Goal: Obtain resource: Obtain resource

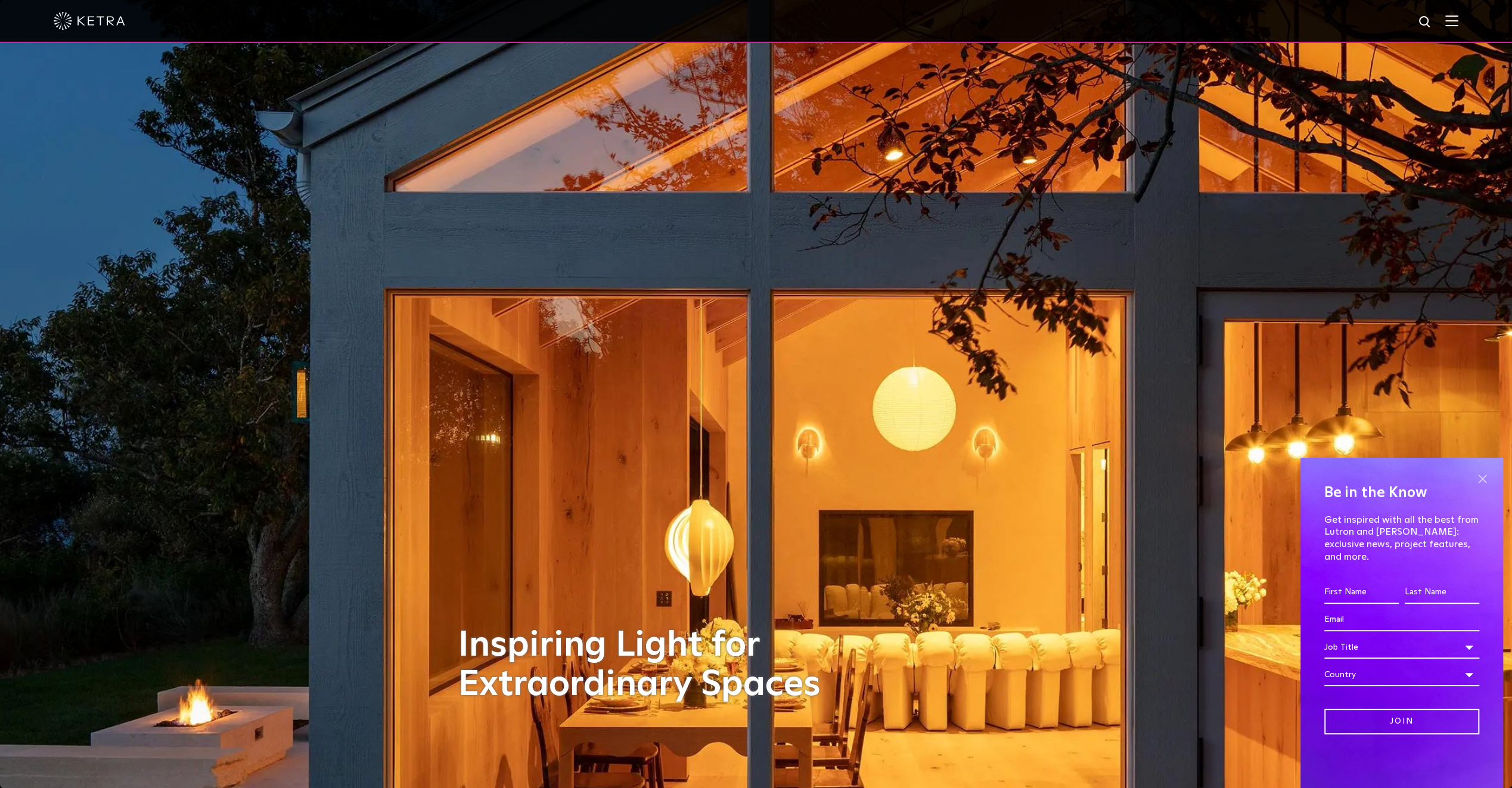
click at [1481, 488] on span at bounding box center [1482, 478] width 18 height 18
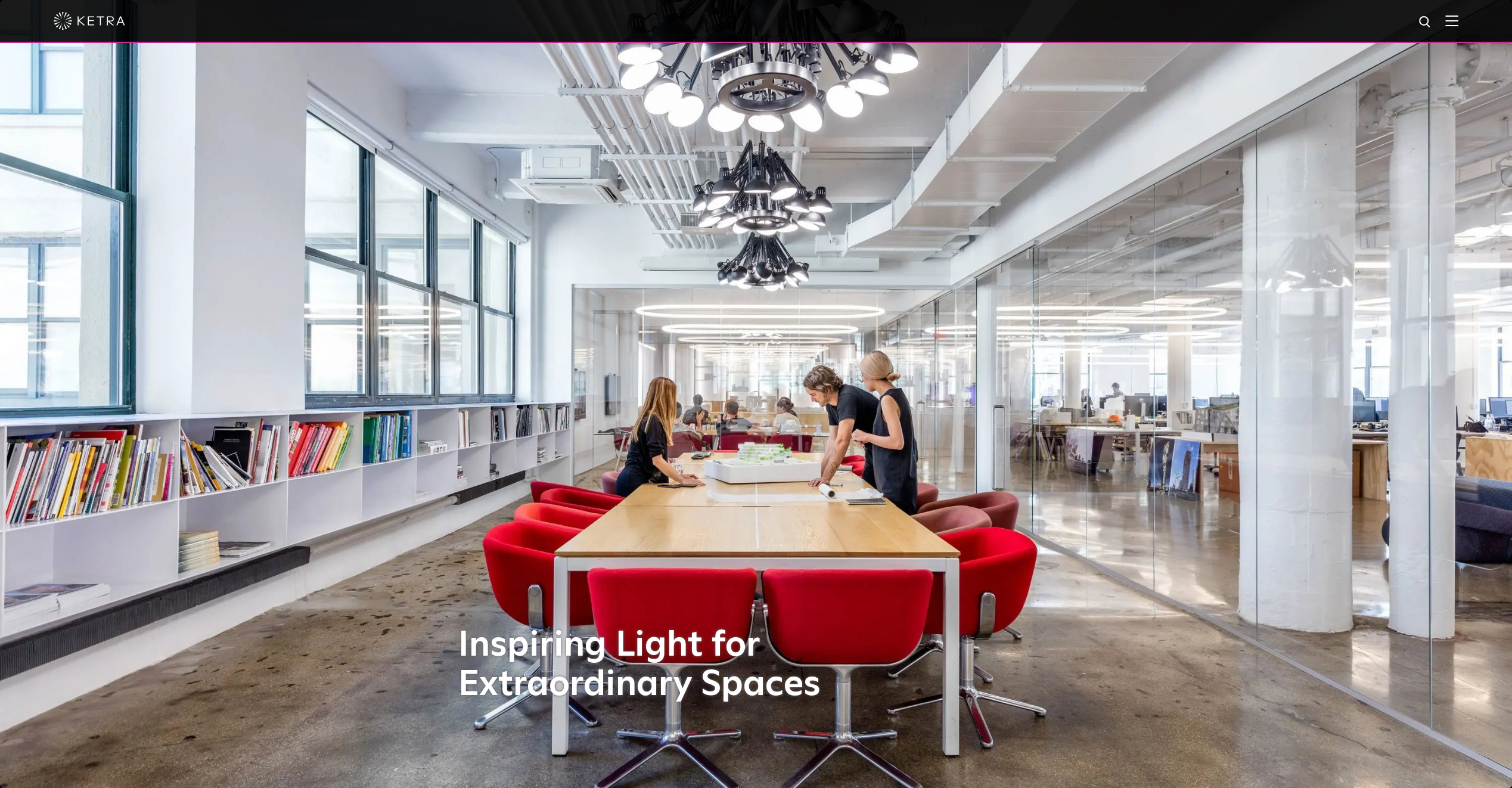
click at [1459, 22] on img at bounding box center [1452, 21] width 13 height 11
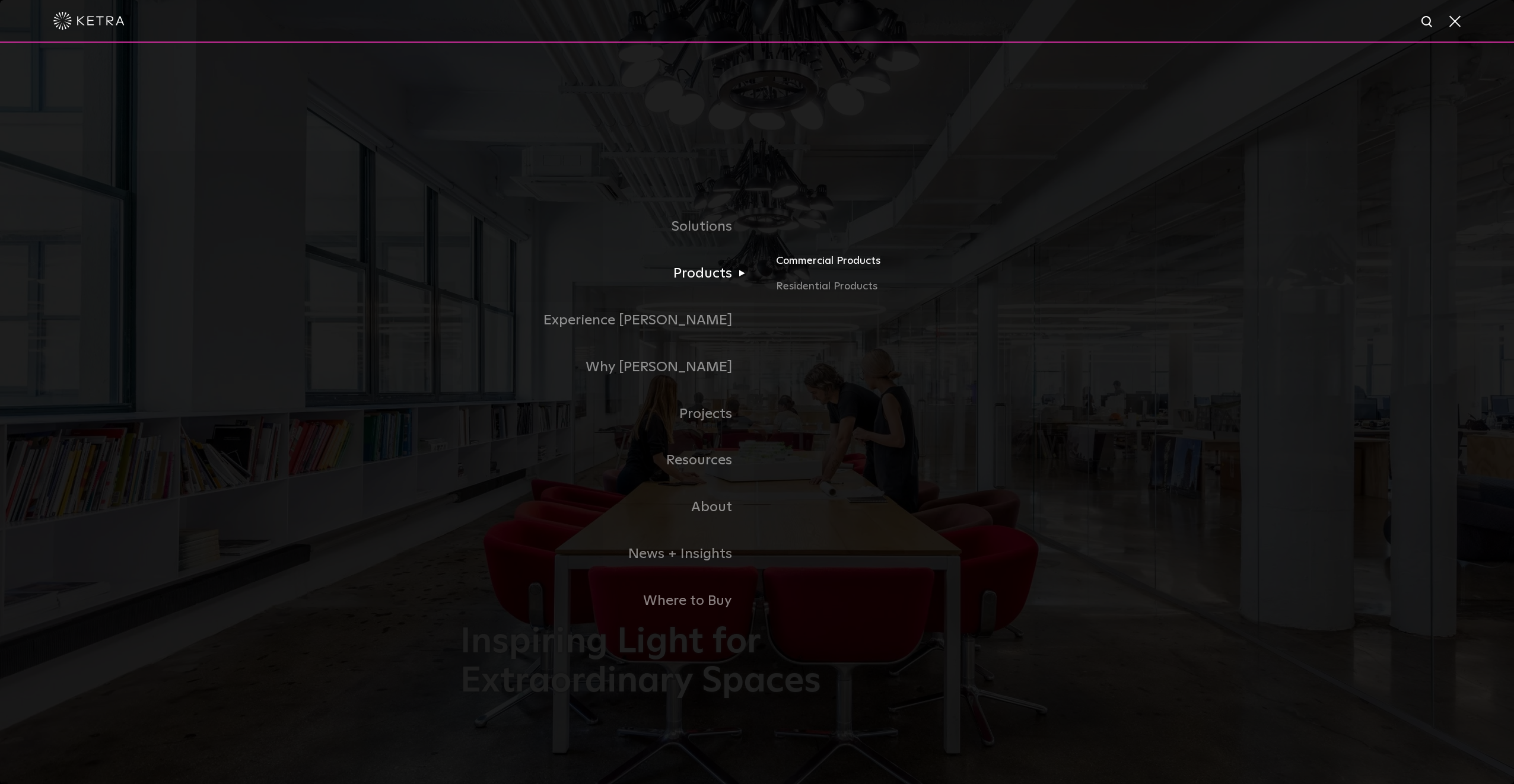
click at [810, 262] on link "Commercial Products" at bounding box center [915, 265] width 278 height 26
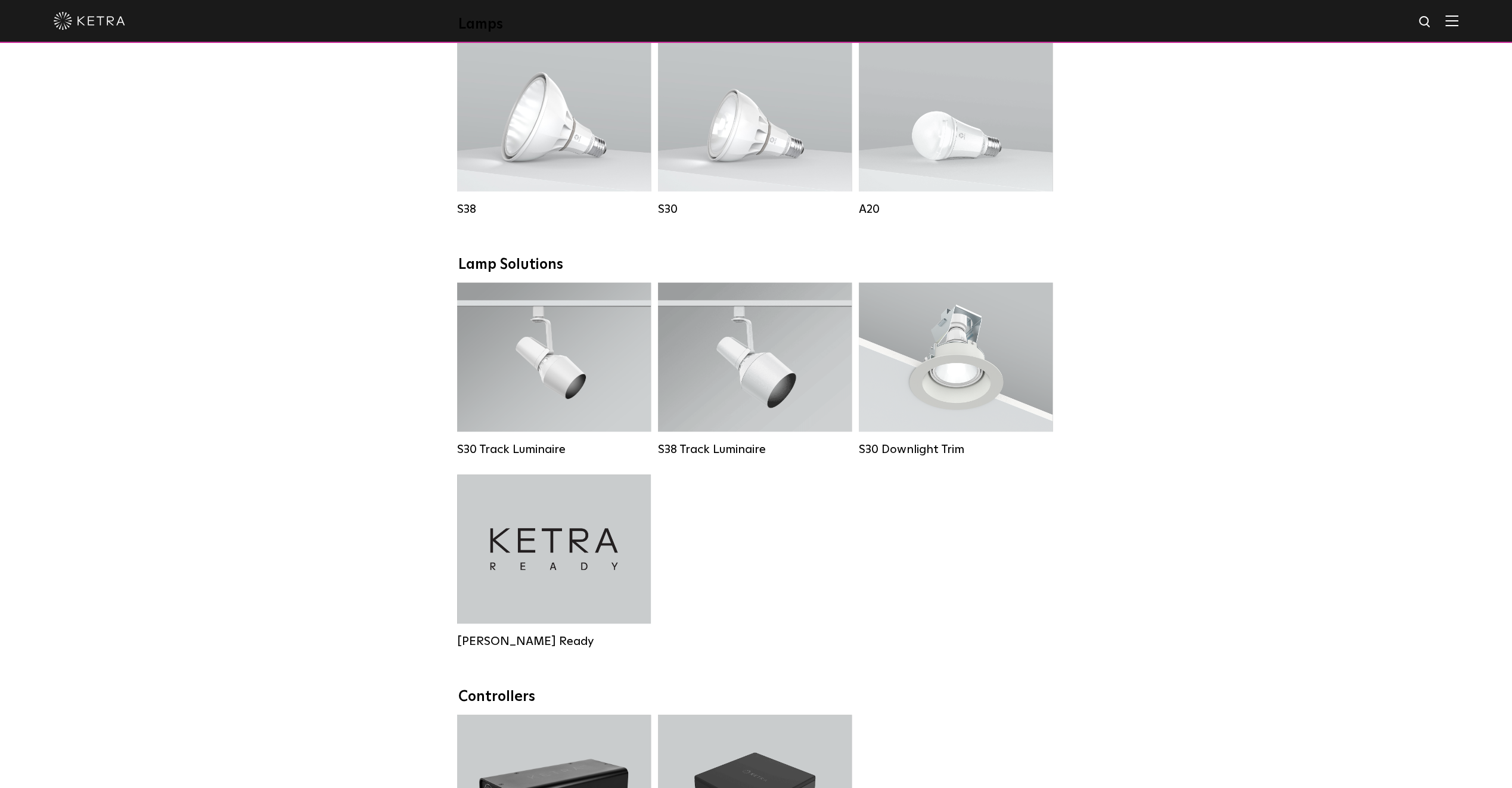
scroll to position [895, 0]
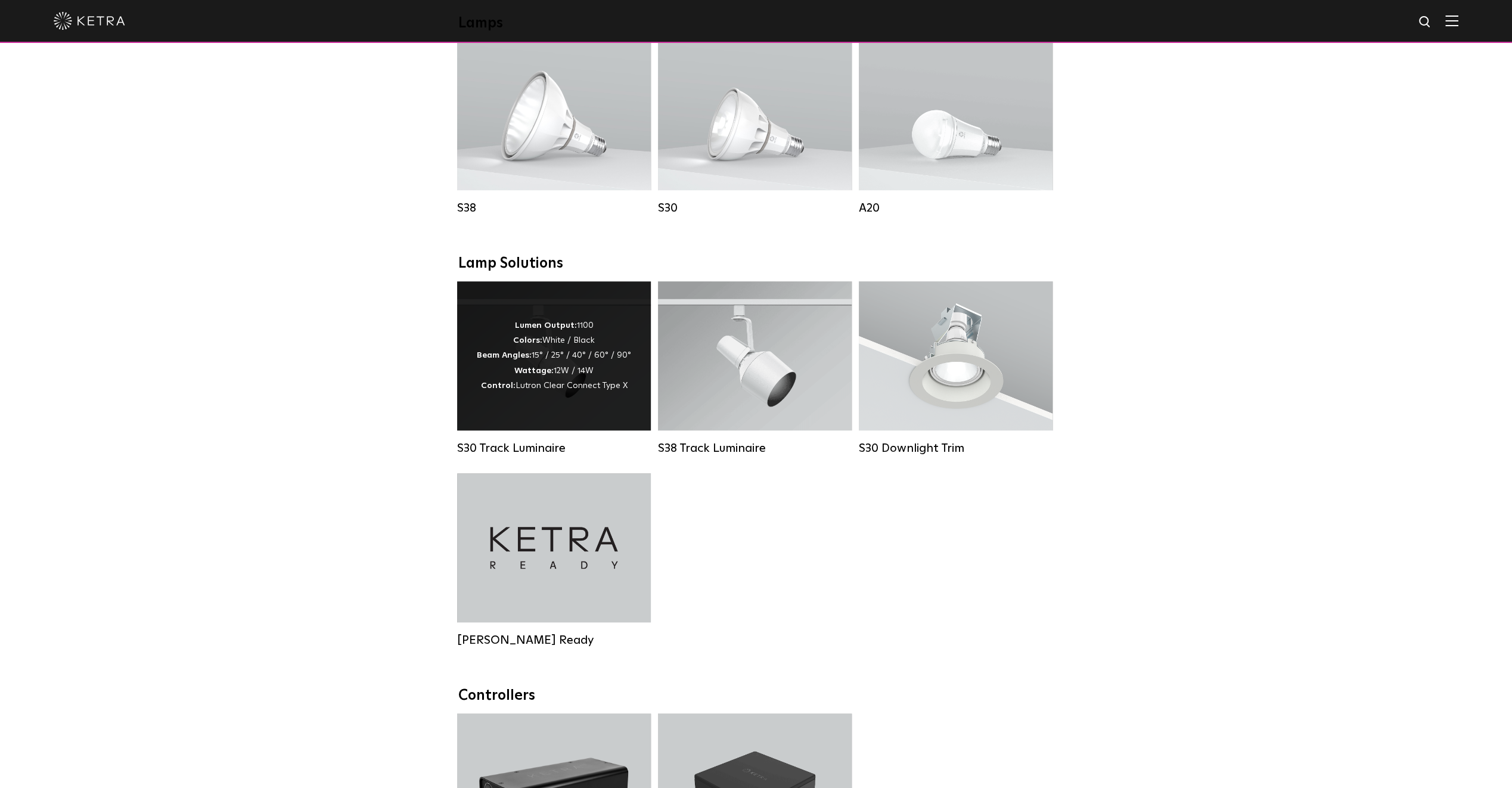
click at [558, 412] on div "Lumen Output: 1100 Colors: White / Black Beam Angles: 15° / 25° / 40° / 60° / 9…" at bounding box center [554, 355] width 194 height 149
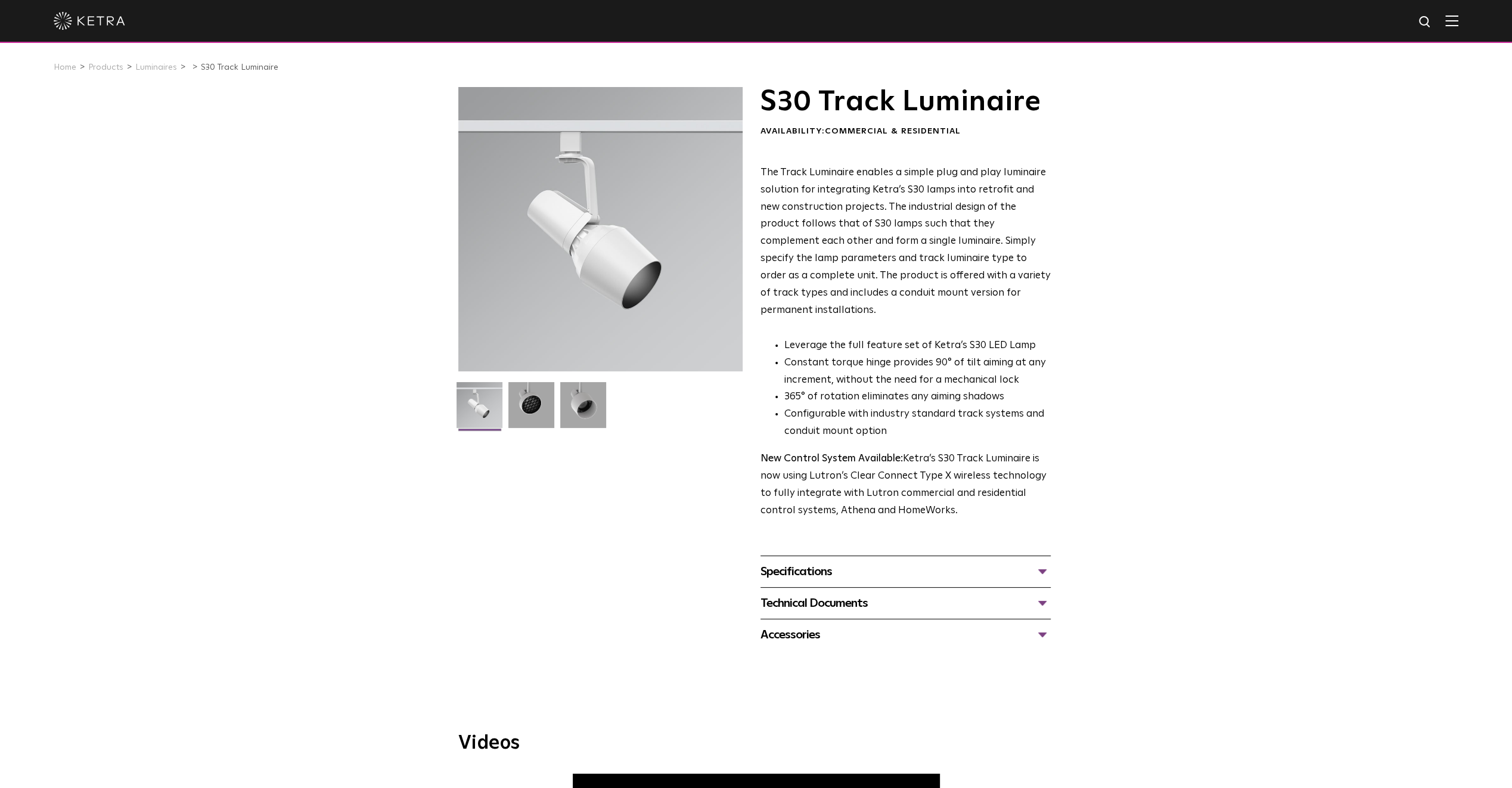
click at [1044, 562] on div "Specifications" at bounding box center [906, 572] width 290 height 19
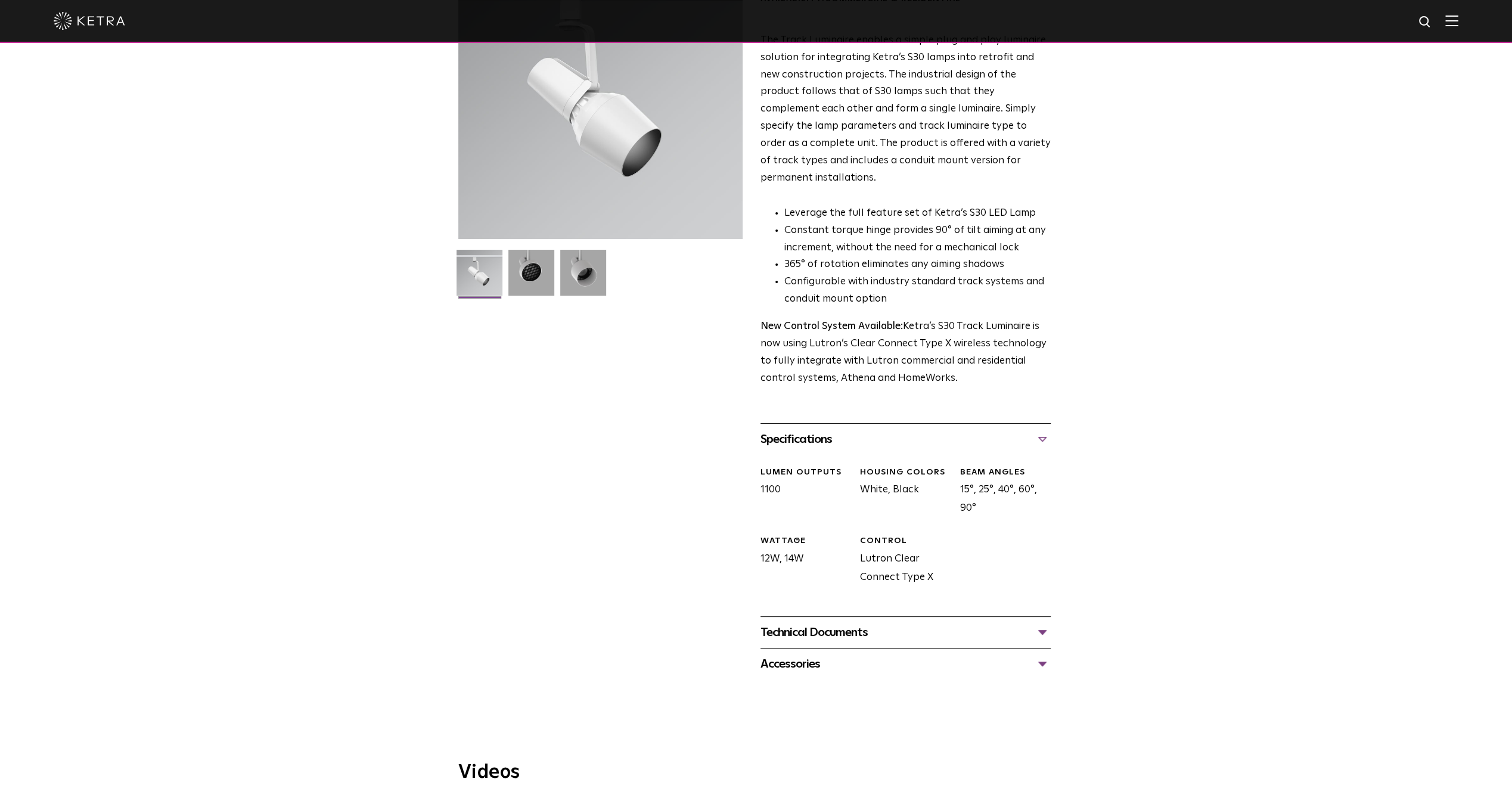
scroll to position [179, 0]
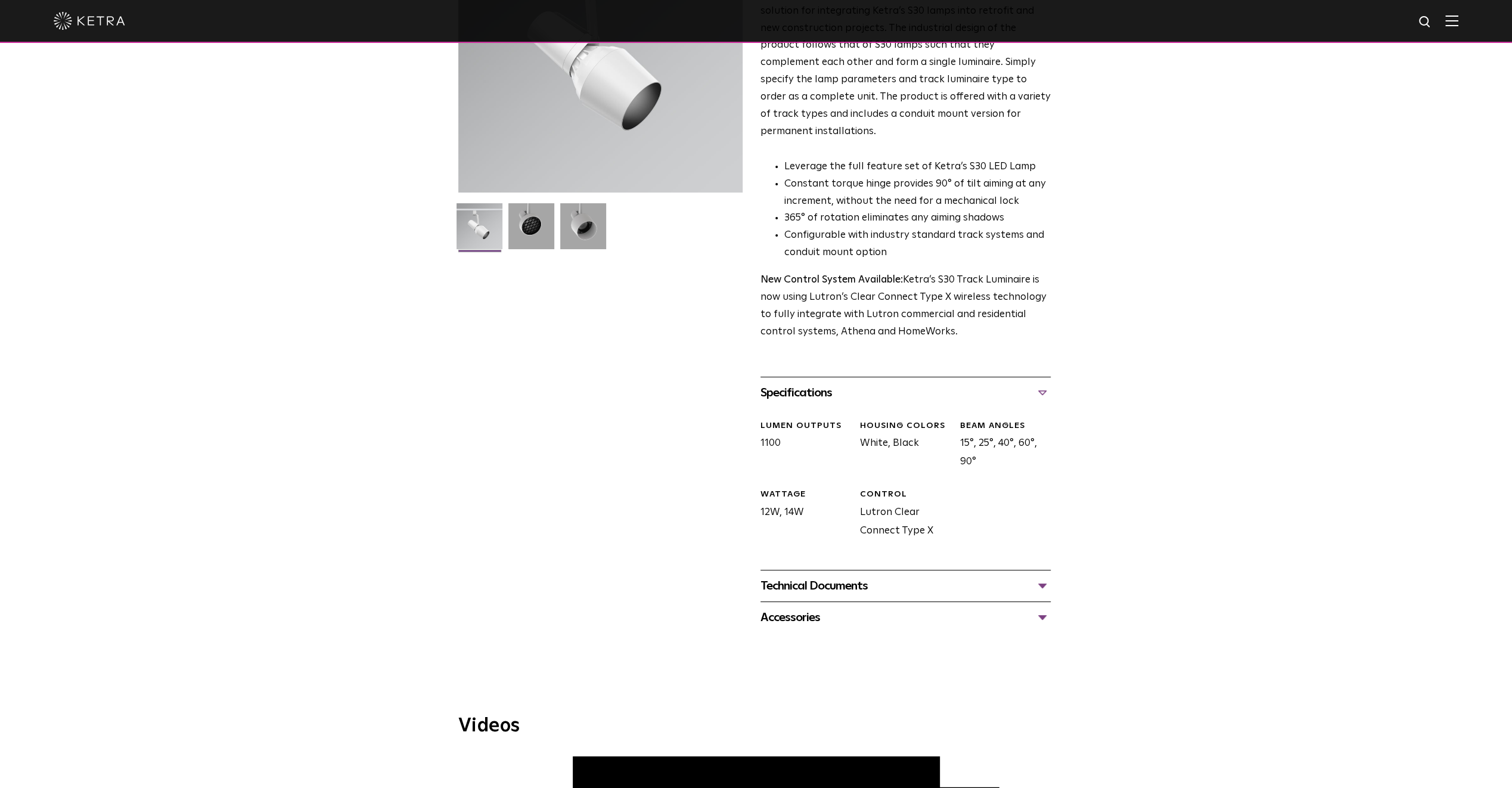
click at [1045, 576] on div "Technical Documents" at bounding box center [906, 586] width 290 height 19
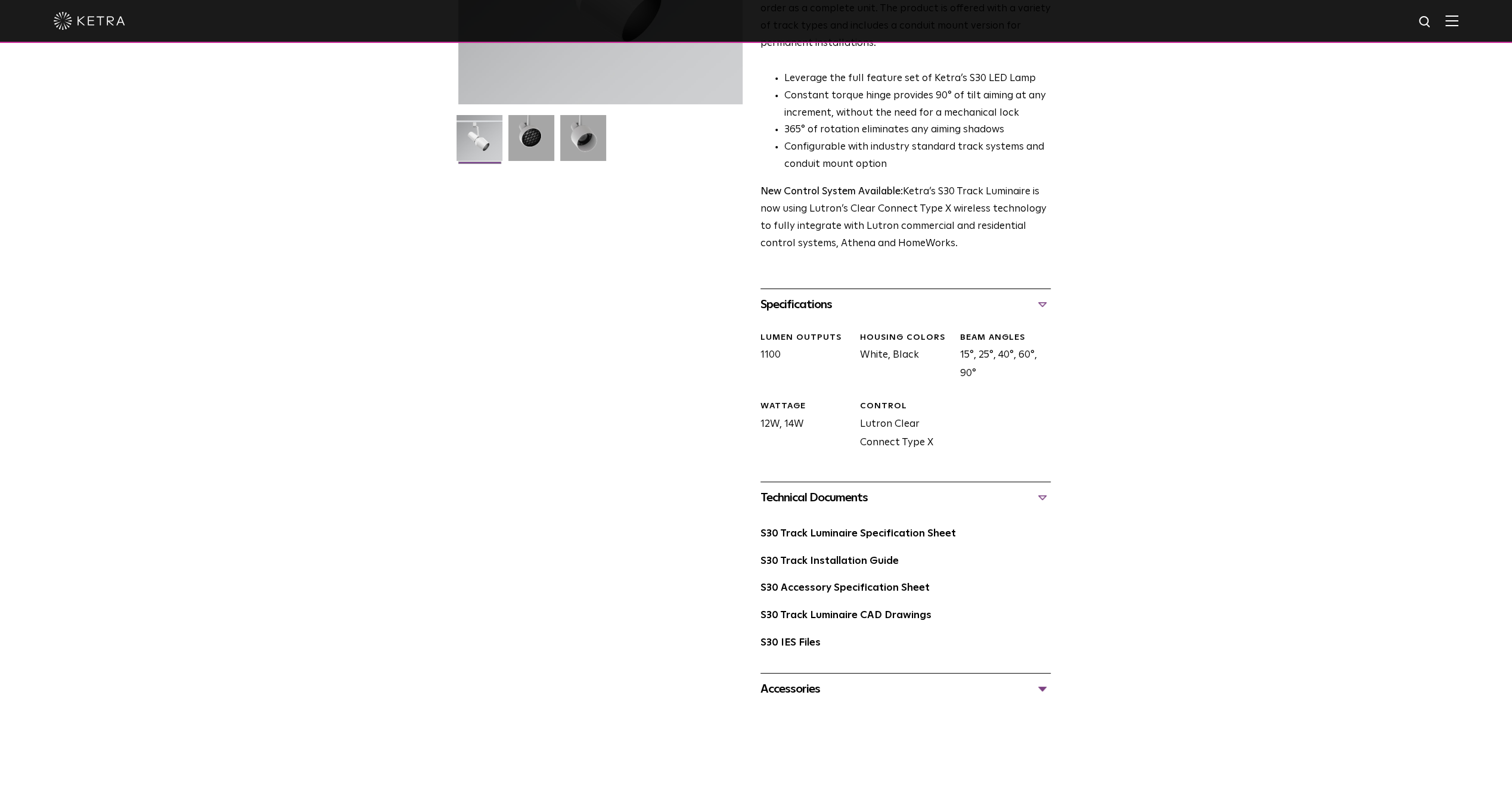
scroll to position [298, 0]
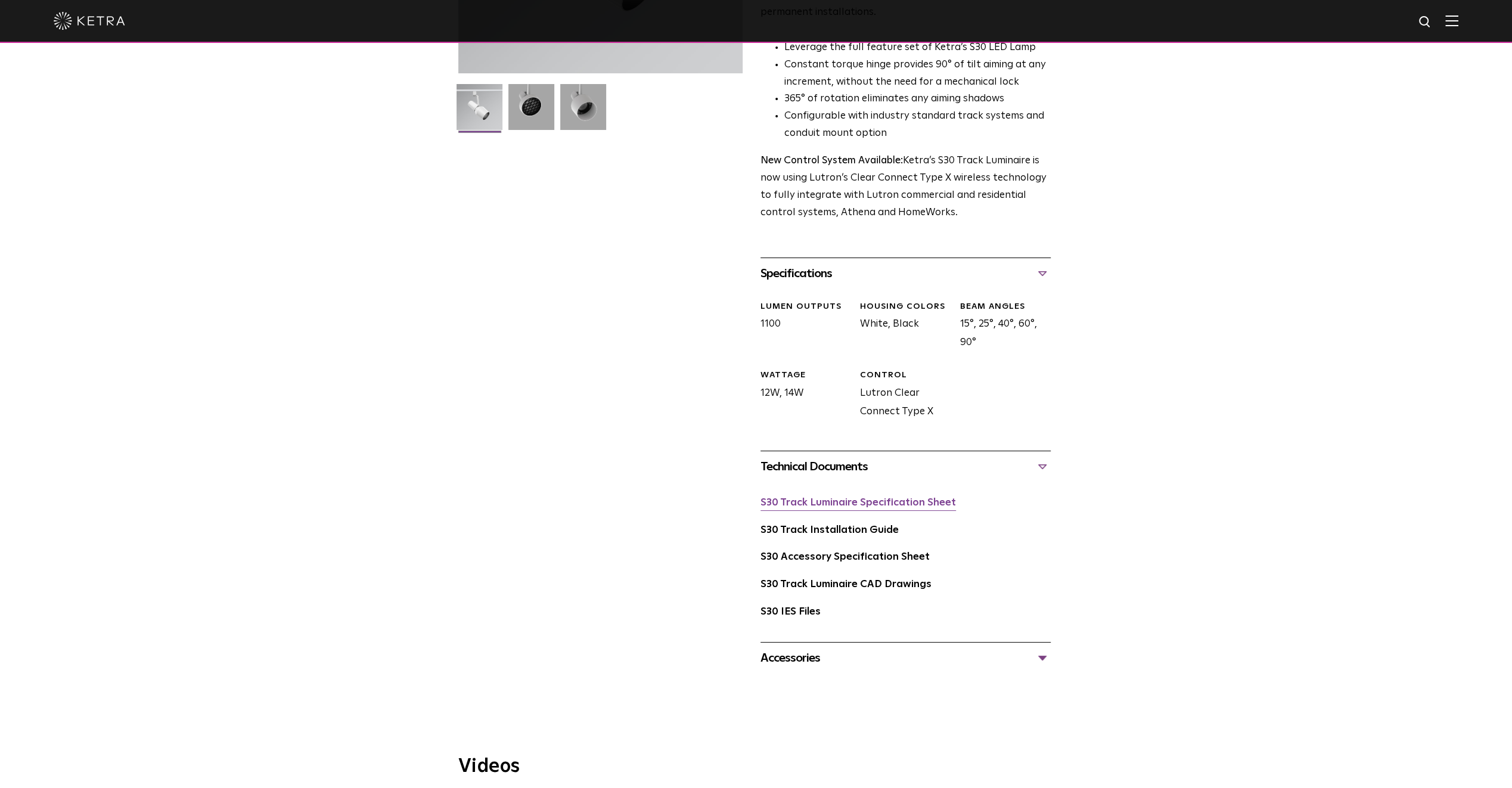
click at [918, 498] on link "S30 Track Luminaire Specification Sheet" at bounding box center [858, 502] width 196 height 10
